Goal: Transaction & Acquisition: Download file/media

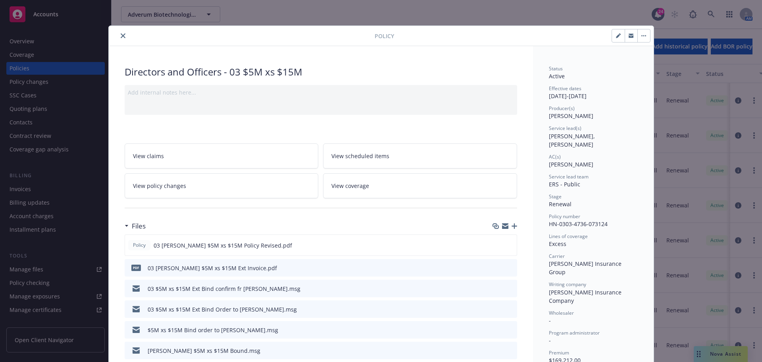
click at [121, 35] on icon "close" at bounding box center [123, 35] width 5 height 5
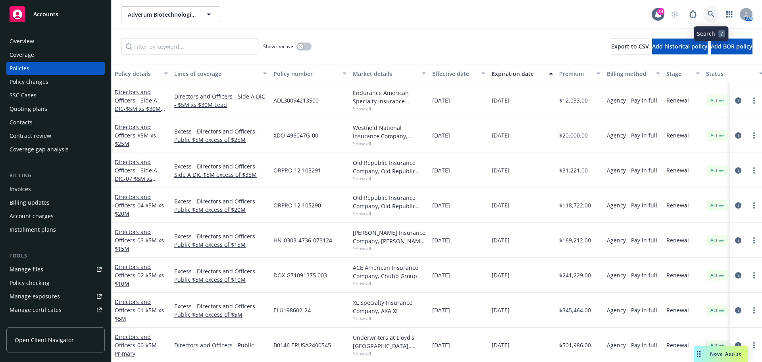
click at [711, 13] on icon at bounding box center [711, 14] width 7 height 7
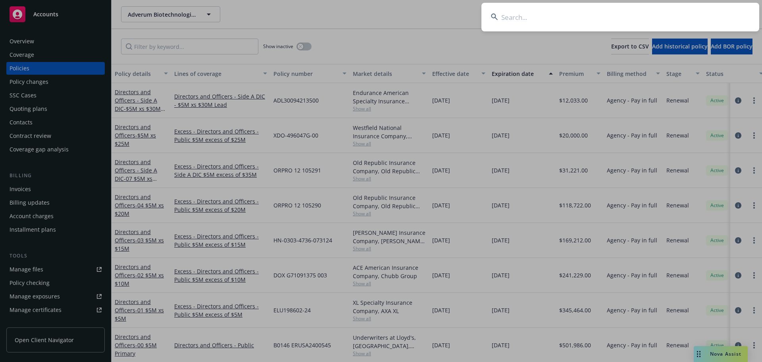
click at [512, 17] on input at bounding box center [621, 17] width 278 height 29
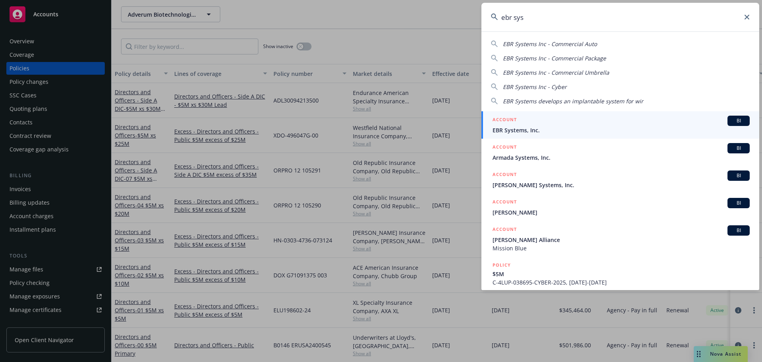
type input "ebr sys"
click at [538, 123] on div "ACCOUNT BI" at bounding box center [621, 121] width 257 height 10
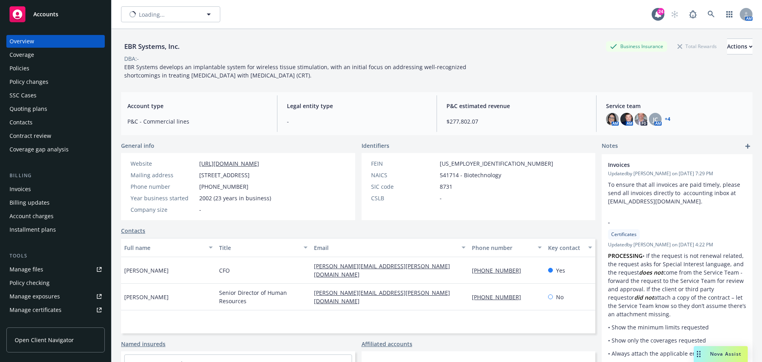
click at [54, 69] on div "Policies" at bounding box center [56, 68] width 92 height 13
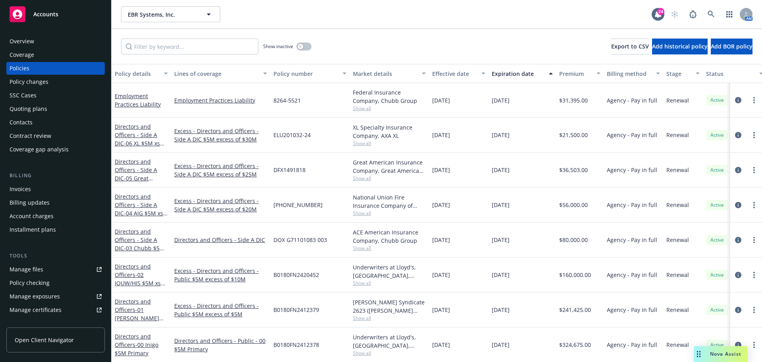
click at [50, 81] on div "Policy changes" at bounding box center [56, 81] width 92 height 13
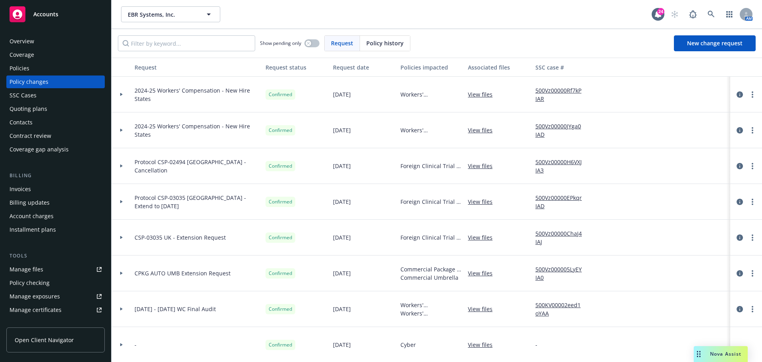
click at [41, 68] on div "Policies" at bounding box center [56, 68] width 92 height 13
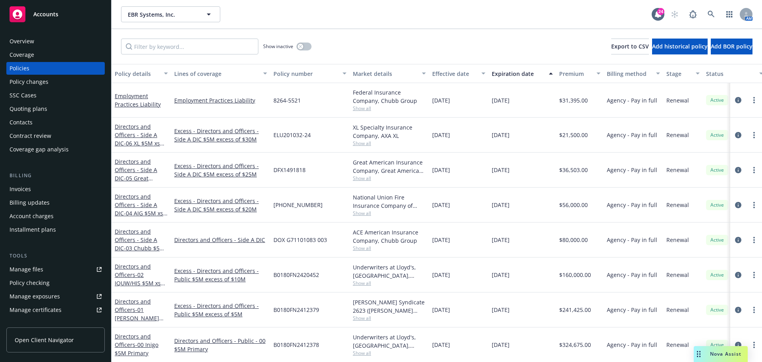
click at [39, 54] on div "Coverage" at bounding box center [56, 54] width 92 height 13
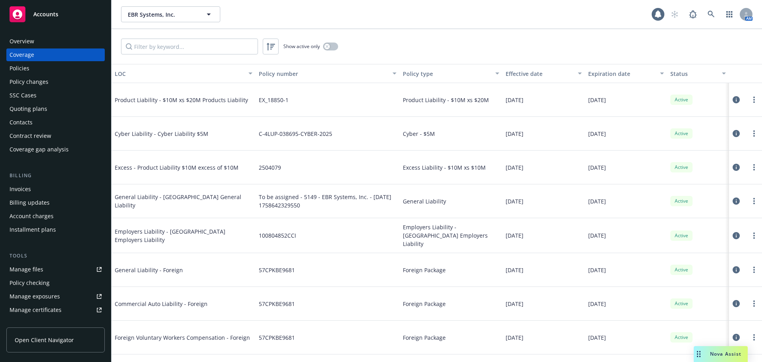
click at [48, 64] on div "Policies" at bounding box center [56, 68] width 92 height 13
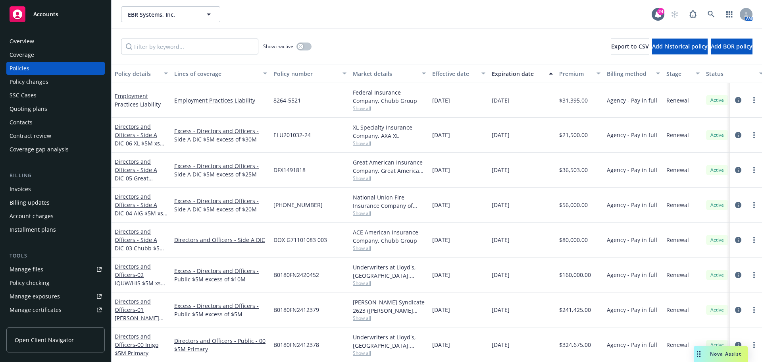
click at [51, 80] on div "Policy changes" at bounding box center [56, 81] width 92 height 13
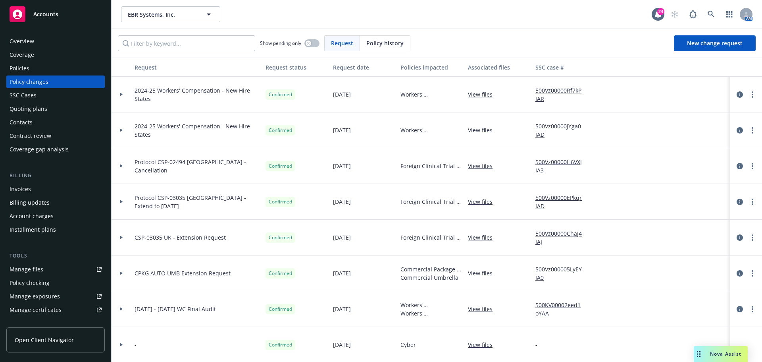
click at [42, 53] on div "Coverage" at bounding box center [56, 54] width 92 height 13
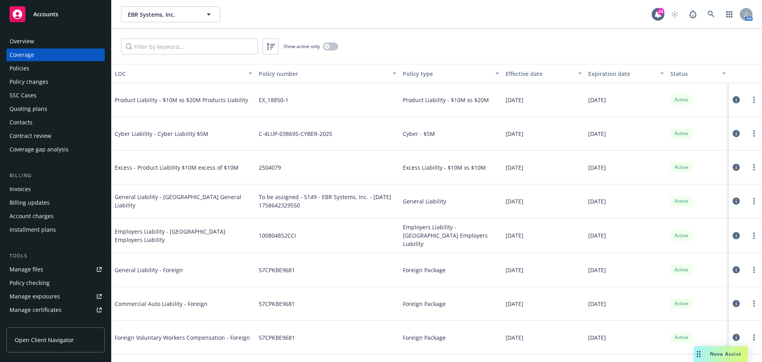
click at [49, 66] on div "Policies" at bounding box center [56, 68] width 92 height 13
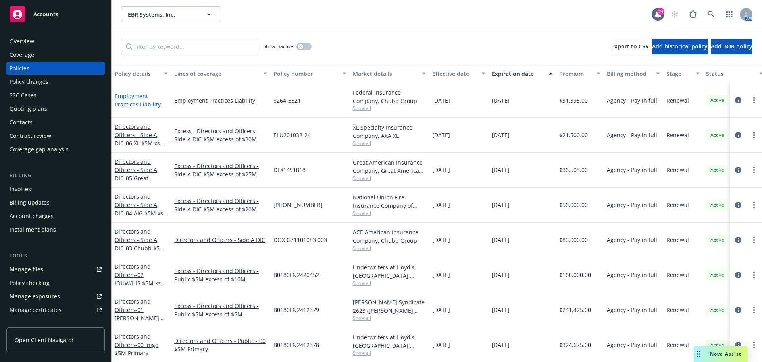
click at [133, 98] on link "Employment Practices Liability" at bounding box center [138, 100] width 46 height 16
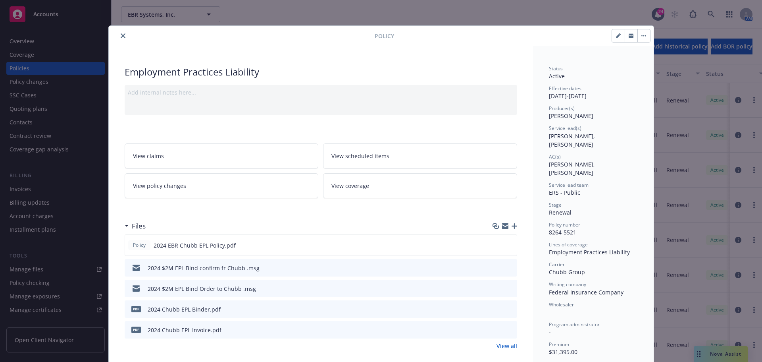
click at [121, 36] on icon "close" at bounding box center [123, 35] width 5 height 5
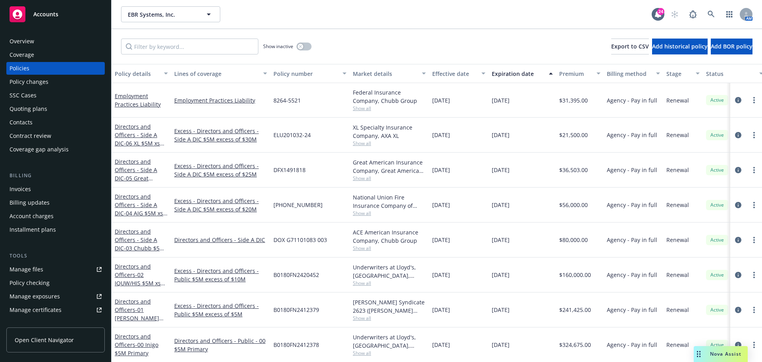
click at [35, 105] on div "Quoting plans" at bounding box center [29, 108] width 38 height 13
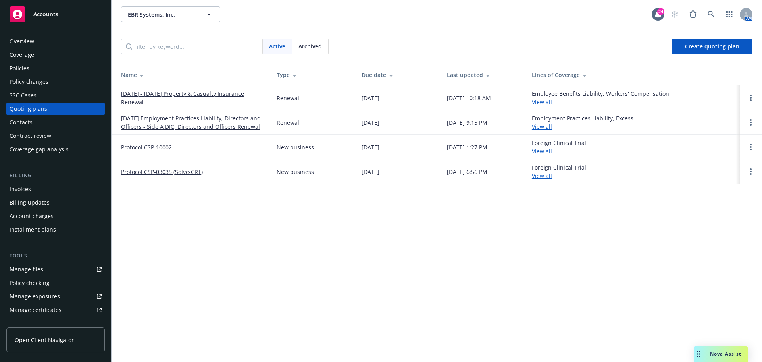
click at [163, 119] on link "[DATE] Employment Practices Liability, Directors and Officers - Side A DIC, Dir…" at bounding box center [192, 122] width 143 height 17
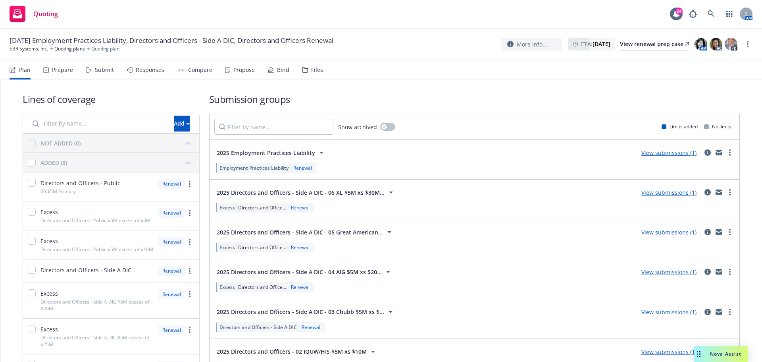
click at [311, 64] on div "Files" at bounding box center [312, 69] width 21 height 19
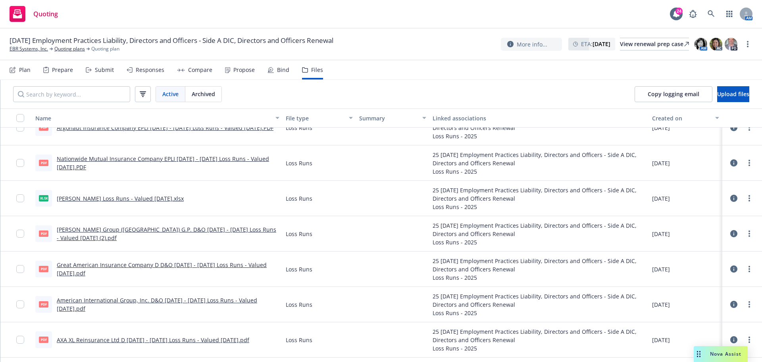
scroll to position [44, 0]
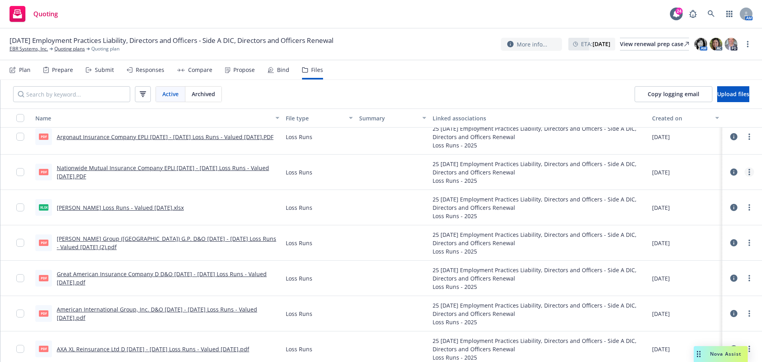
click at [745, 171] on link "more" at bounding box center [750, 172] width 10 height 10
click at [702, 204] on link "Download" at bounding box center [708, 204] width 79 height 16
click at [745, 135] on link "more" at bounding box center [750, 137] width 10 height 10
click at [710, 172] on link "Download" at bounding box center [708, 169] width 79 height 16
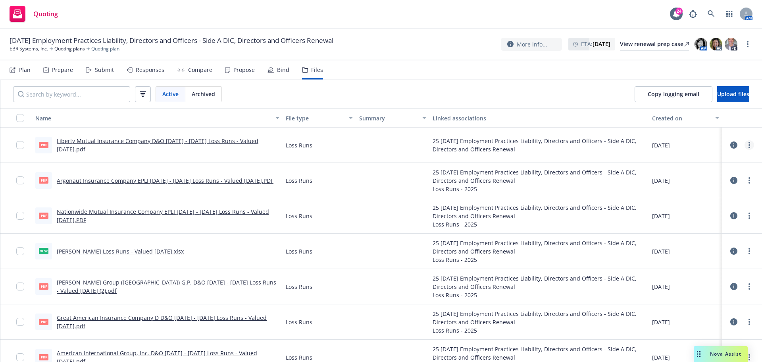
click at [745, 144] on link "more" at bounding box center [750, 145] width 10 height 10
click at [700, 177] on link "Download" at bounding box center [708, 177] width 79 height 16
click at [29, 49] on link "EBR Systems, Inc." at bounding box center [29, 48] width 39 height 7
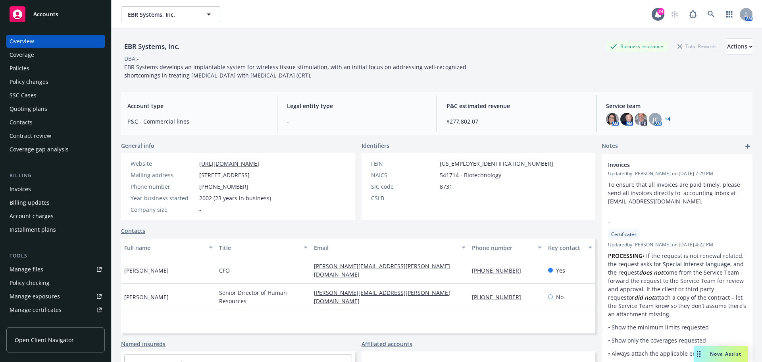
click at [50, 63] on div "Policies" at bounding box center [56, 68] width 92 height 13
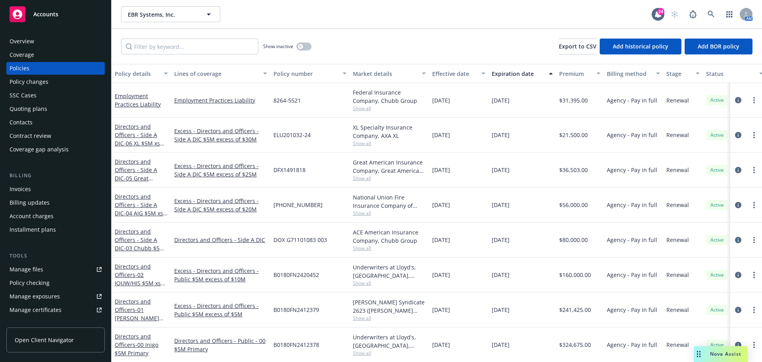
click at [66, 108] on div "Quoting plans" at bounding box center [56, 108] width 92 height 13
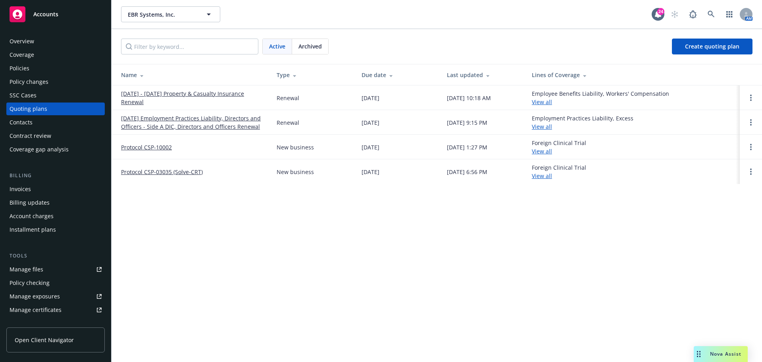
click at [155, 118] on link "11/19/25 Employment Practices Liability, Directors and Officers - Side A DIC, D…" at bounding box center [192, 122] width 143 height 17
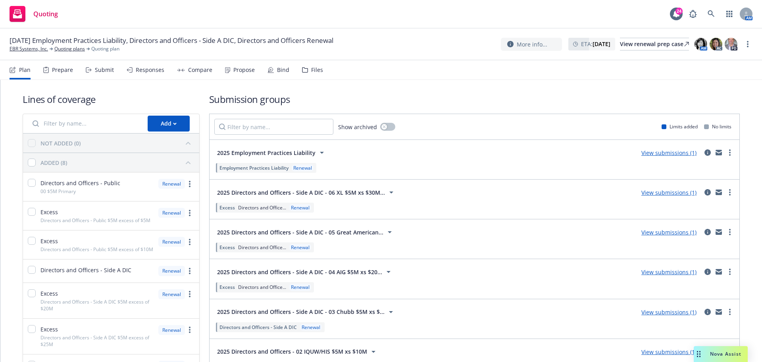
click at [314, 72] on div "Files" at bounding box center [317, 70] width 12 height 6
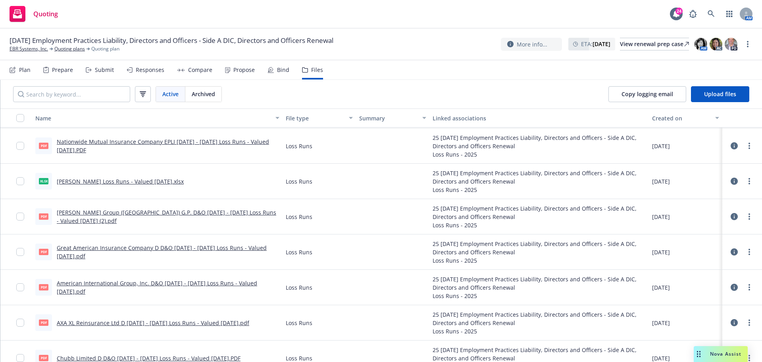
scroll to position [83, 0]
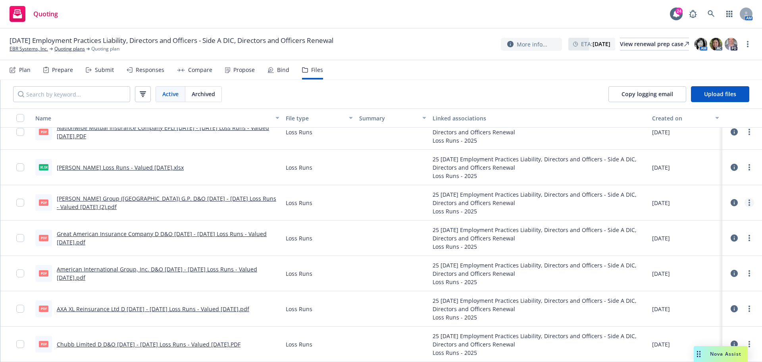
click at [745, 201] on link "more" at bounding box center [750, 203] width 10 height 10
click at [718, 232] on link "Download" at bounding box center [708, 235] width 79 height 16
click at [746, 237] on link "more" at bounding box center [750, 238] width 10 height 10
click at [708, 270] on link "Download" at bounding box center [708, 270] width 79 height 16
click at [749, 275] on icon "more" at bounding box center [750, 273] width 2 height 6
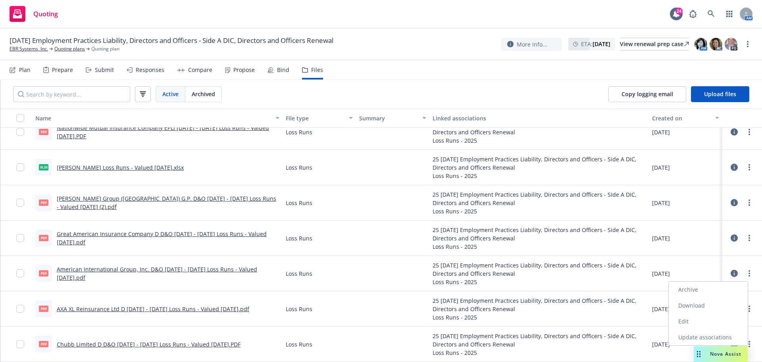
click at [706, 304] on link "Download" at bounding box center [708, 305] width 79 height 16
click at [745, 305] on link "more" at bounding box center [750, 309] width 10 height 10
click at [700, 265] on link "Download" at bounding box center [714, 267] width 79 height 16
click at [745, 340] on link "more" at bounding box center [750, 344] width 10 height 10
click at [717, 305] on link "Download" at bounding box center [714, 302] width 79 height 16
